Goal: Task Accomplishment & Management: Use online tool/utility

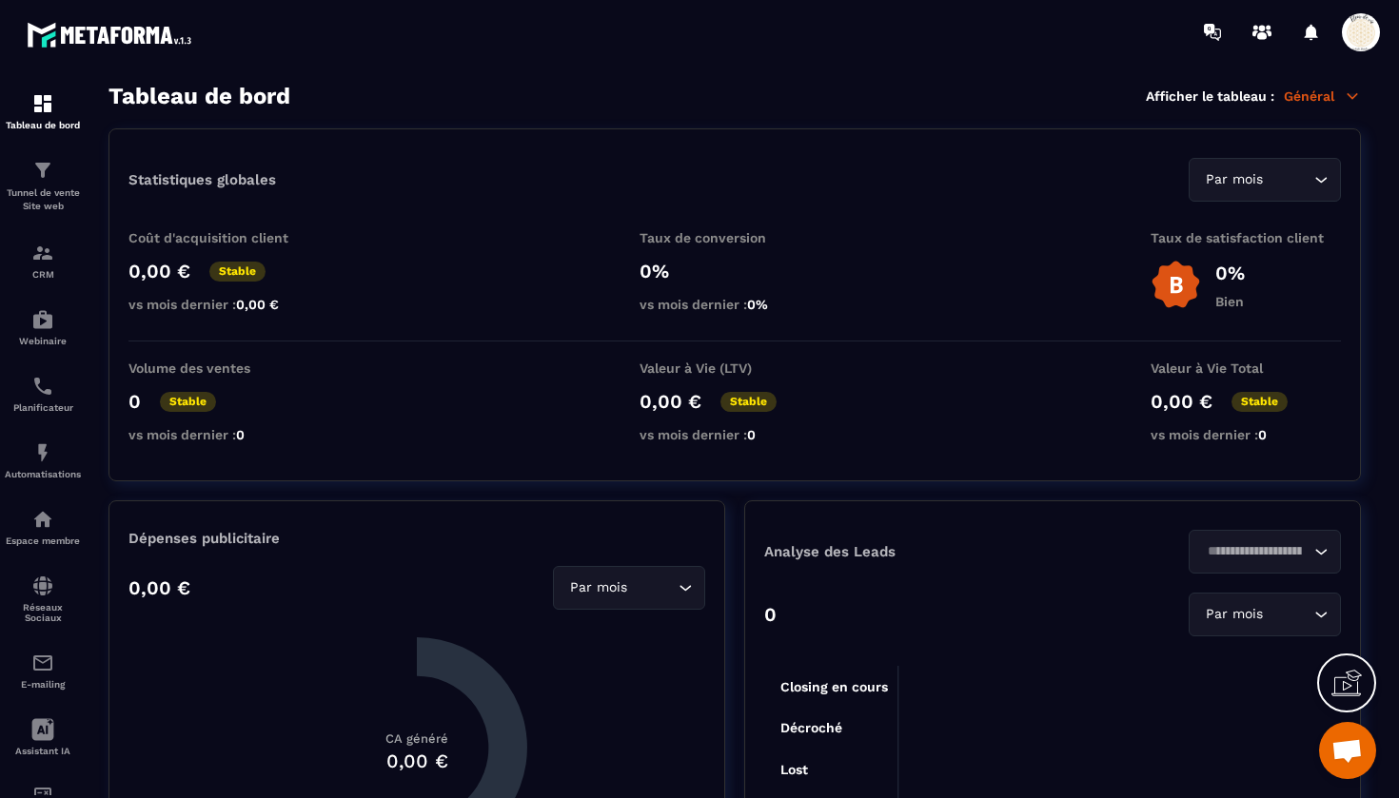
scroll to position [16094, 0]
click at [53, 189] on p "Tunnel de vente Site web" at bounding box center [43, 200] width 76 height 27
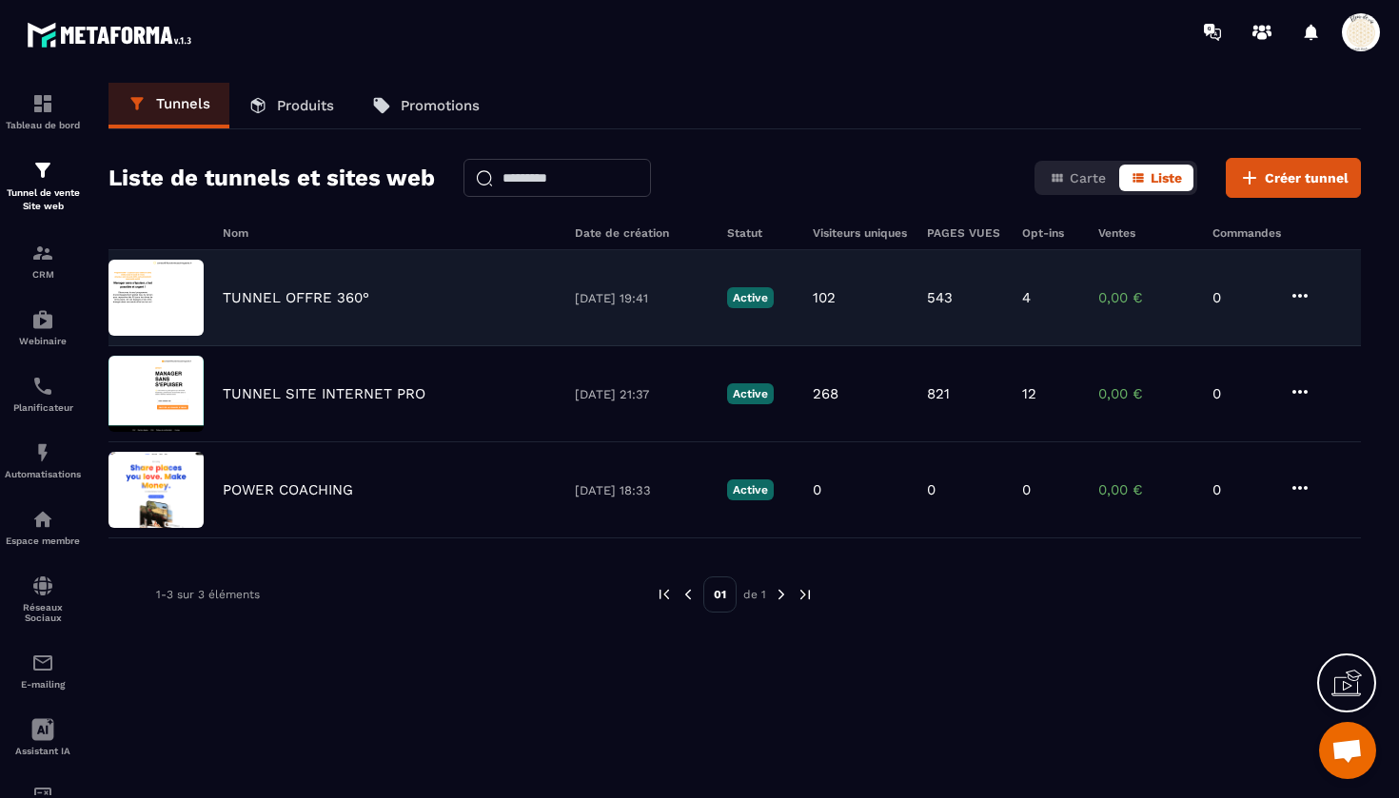
click at [288, 298] on p "TUNNEL OFFRE 360°" at bounding box center [296, 297] width 147 height 17
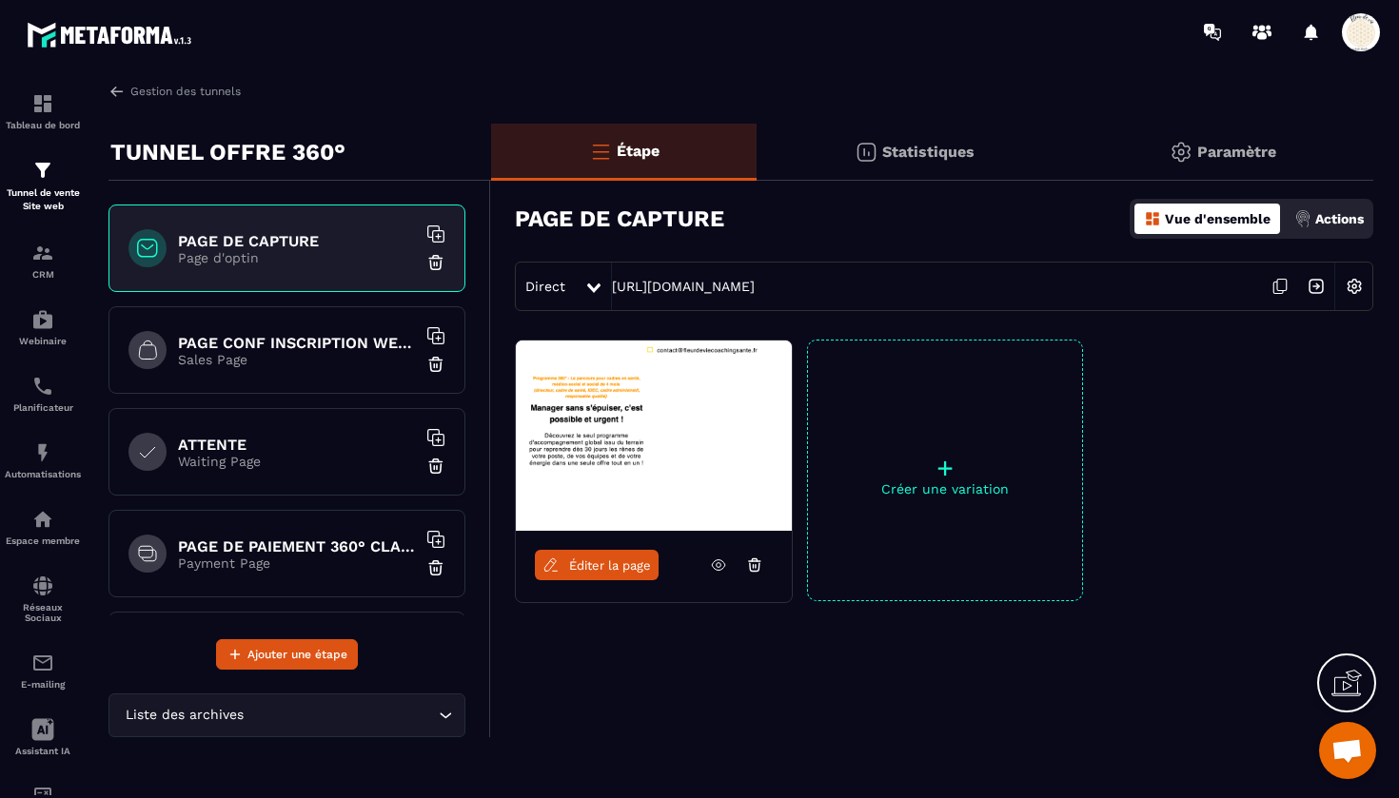
click at [262, 547] on h6 "PAGE DE PAIEMENT 360° CLASSIQUE" at bounding box center [297, 547] width 238 height 18
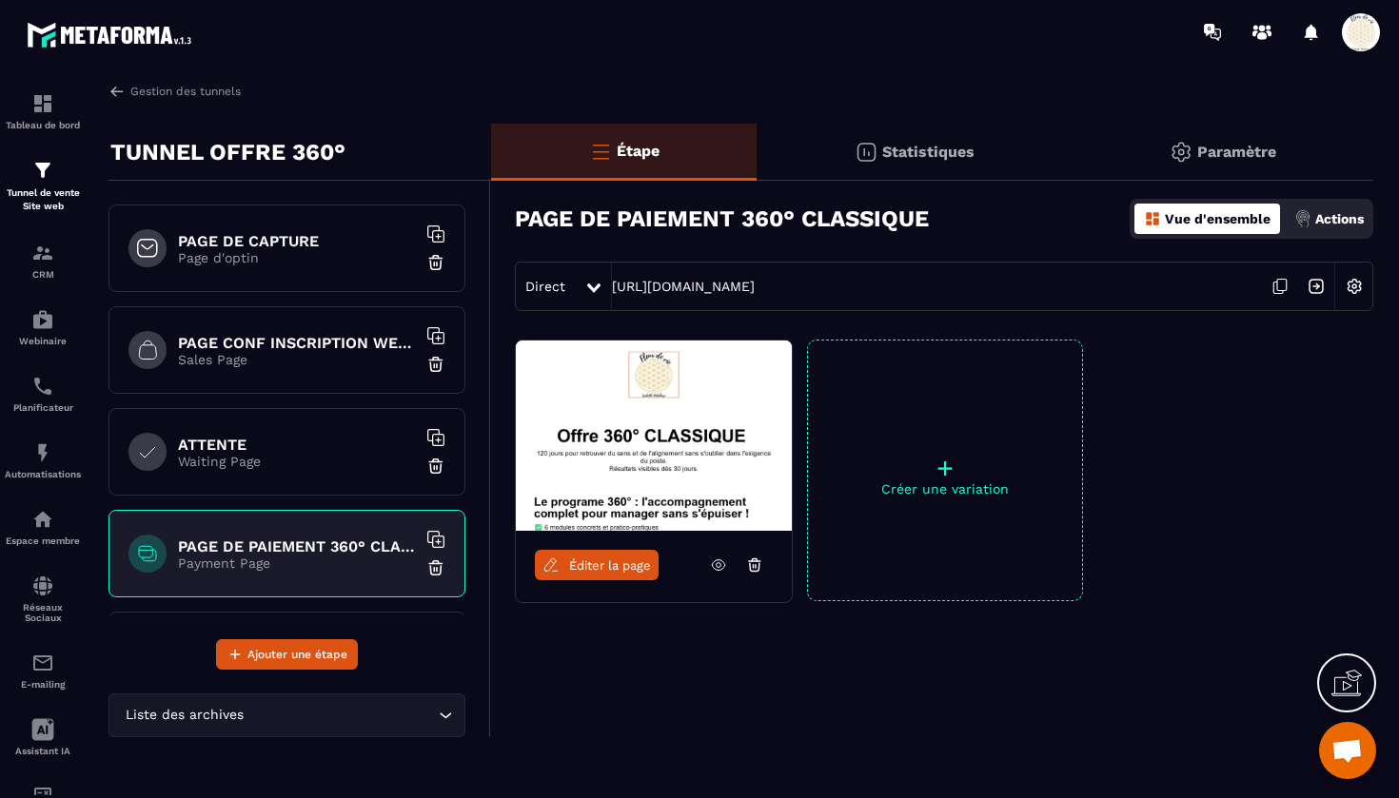
click at [589, 568] on span "Éditer la page" at bounding box center [610, 566] width 82 height 14
